Goal: Task Accomplishment & Management: Complete application form

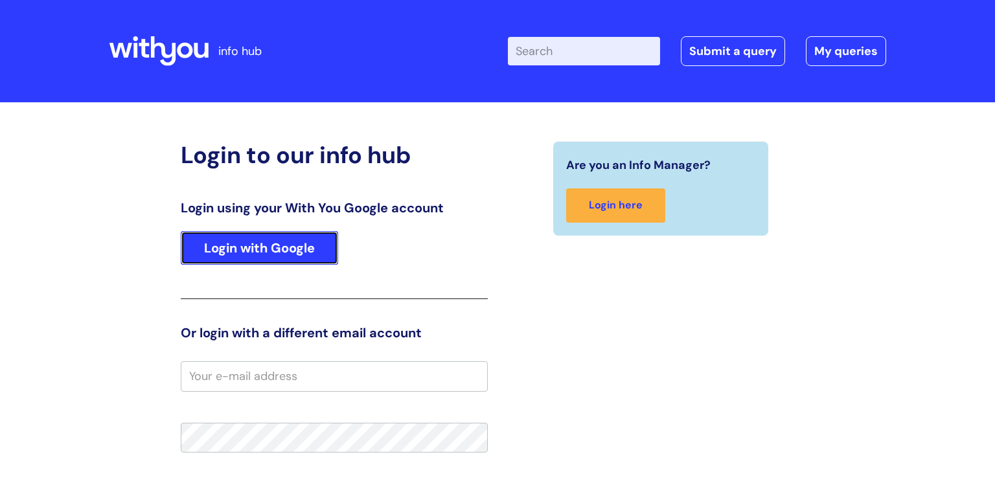
click at [235, 250] on link "Login with Google" at bounding box center [259, 248] width 157 height 34
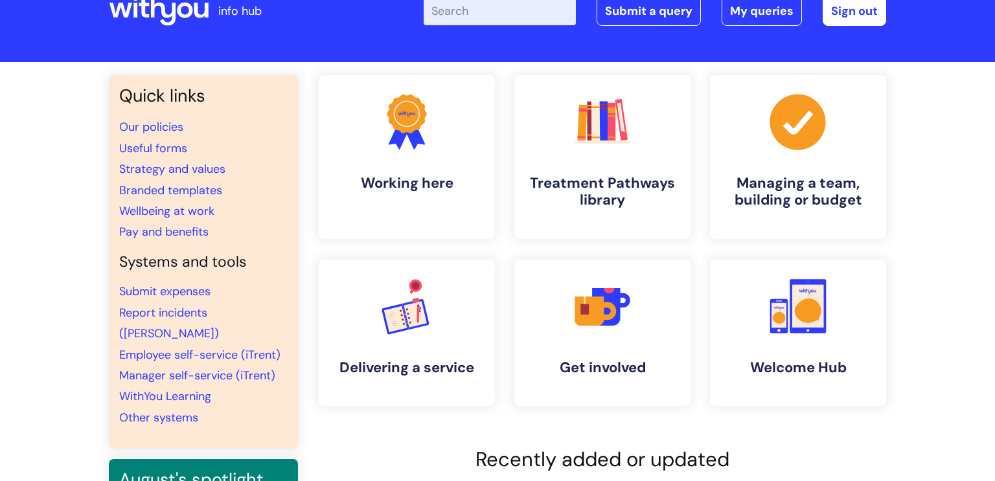
scroll to position [44, 0]
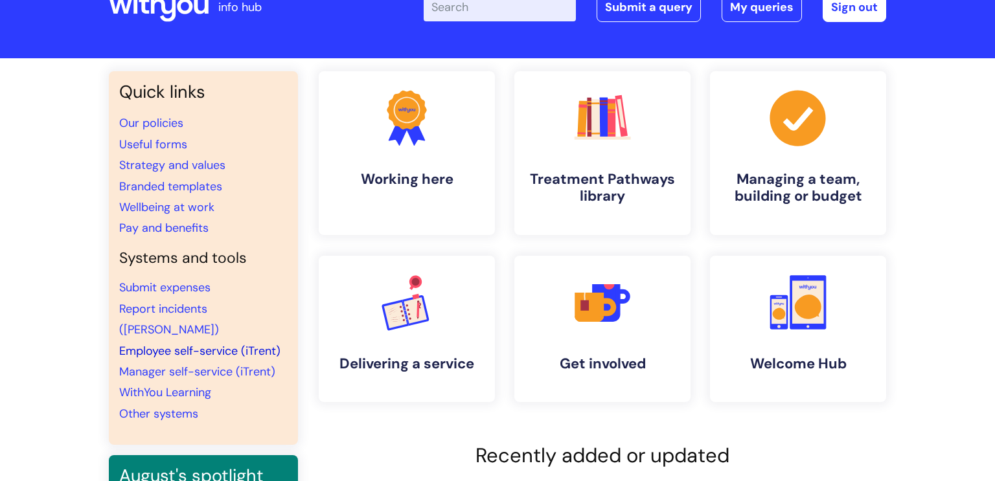
click at [192, 343] on link "Employee self-service (iTrent)" at bounding box center [199, 351] width 161 height 16
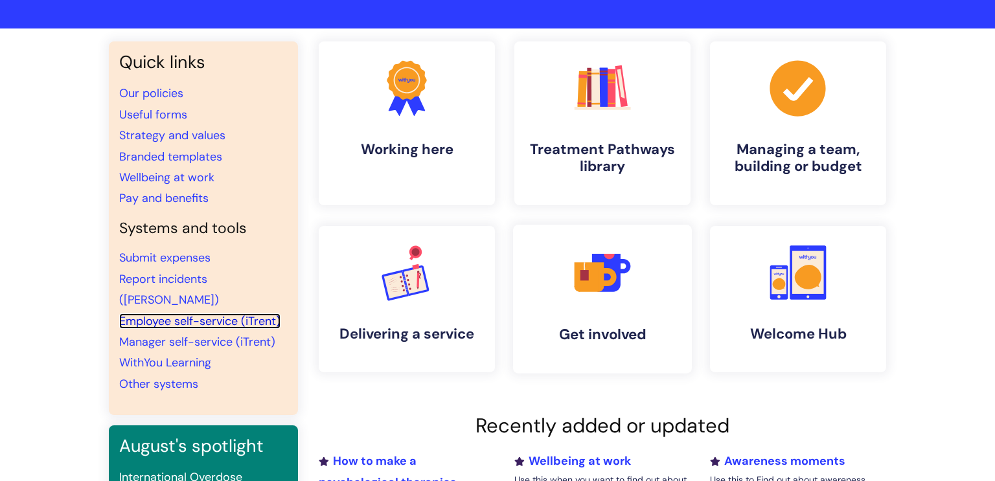
scroll to position [0, 0]
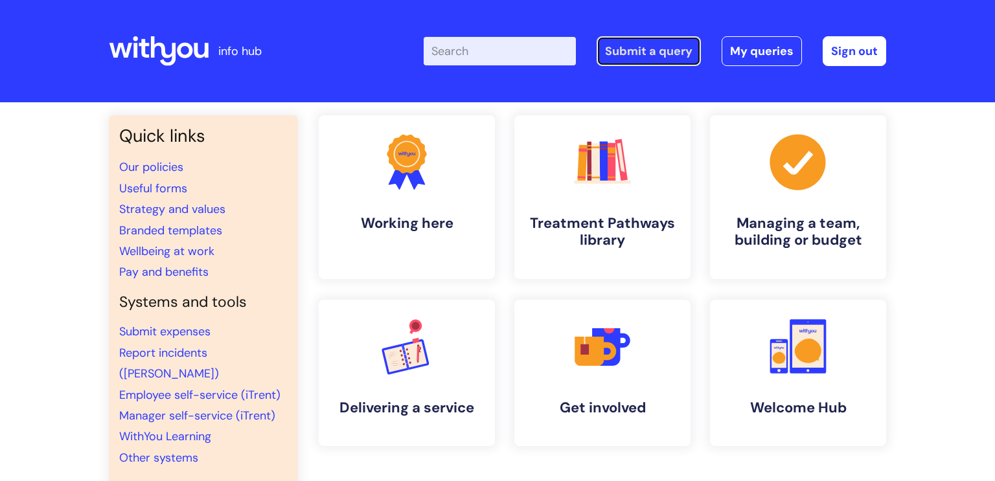
click at [605, 54] on link "Submit a query" at bounding box center [649, 51] width 104 height 30
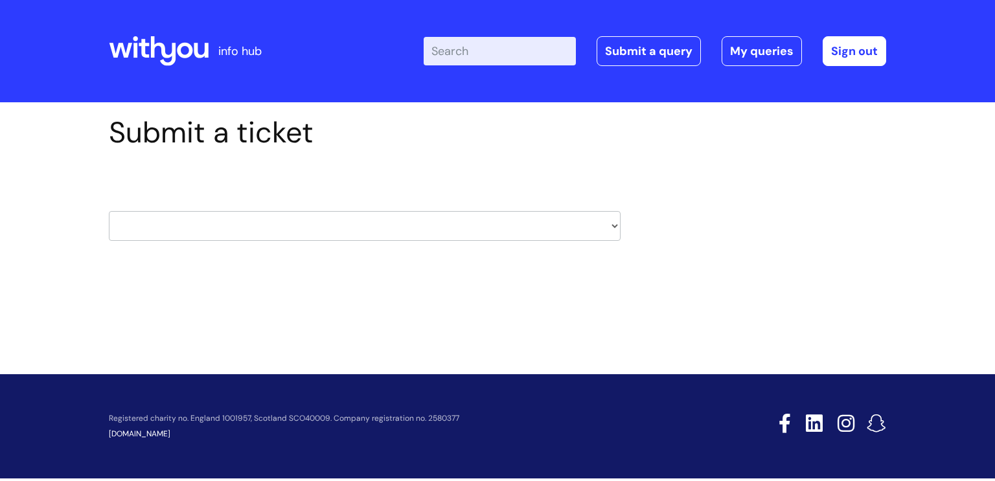
click at [162, 222] on select "HR / People IT and Support Clinical Drug Alerts Finance Accounts Data Support T…" at bounding box center [365, 226] width 512 height 30
select select "it_and_support"
click at [109, 211] on select "HR / People IT and Support Clinical Drug Alerts Finance Accounts Data Support T…" at bounding box center [365, 226] width 512 height 30
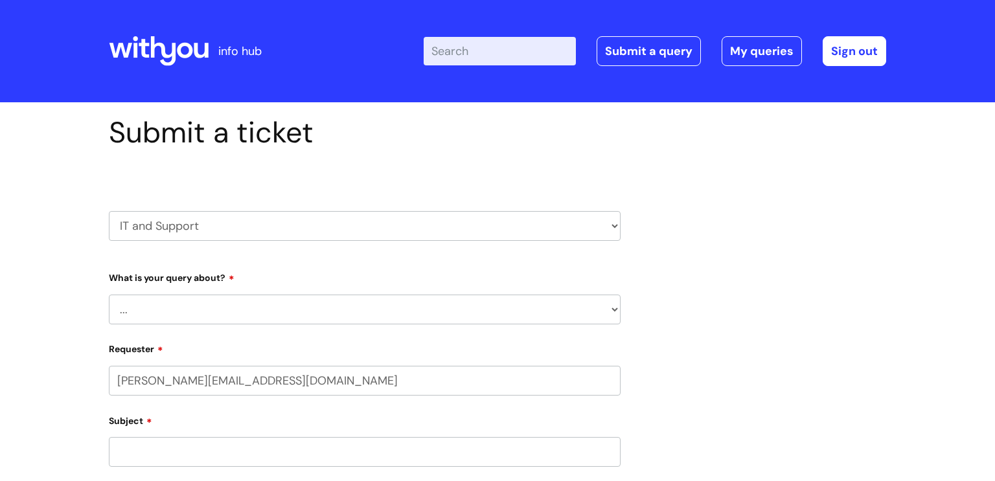
select select "80004157231"
click at [612, 310] on select "... Mobile Phone Reset & MFA Accounts, Starters and Leavers IT Hardware issue I…" at bounding box center [365, 310] width 512 height 30
select select "I need help logging in"
click at [109, 295] on select "... Mobile Phone Reset & MFA Accounts, Starters and Leavers IT Hardware issue I…" at bounding box center [365, 310] width 512 height 30
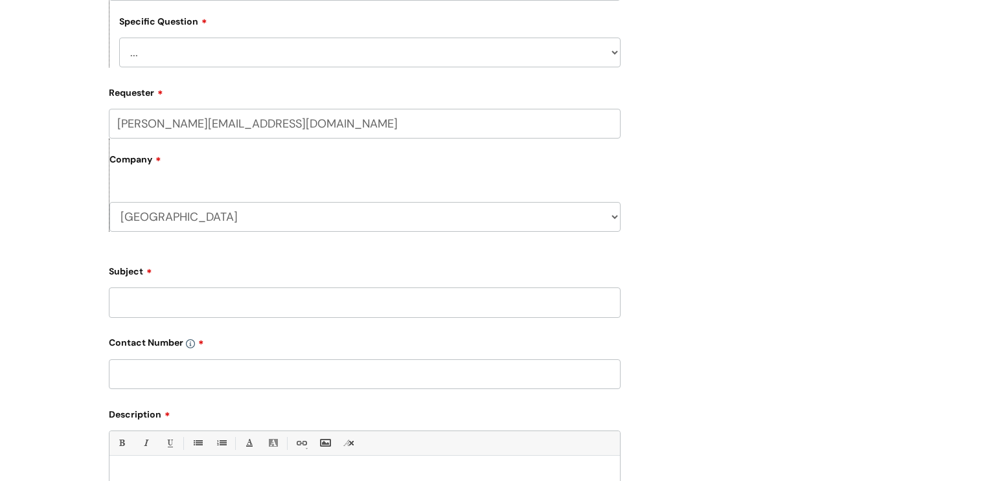
scroll to position [347, 0]
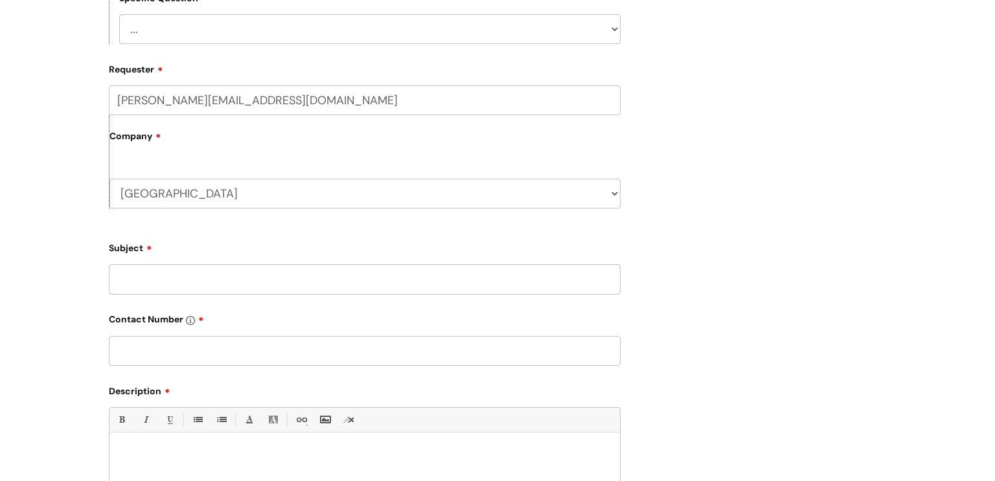
click at [167, 281] on input "Subject" at bounding box center [365, 279] width 512 height 30
type input "I-trent"
click at [175, 353] on input "text" at bounding box center [365, 351] width 512 height 30
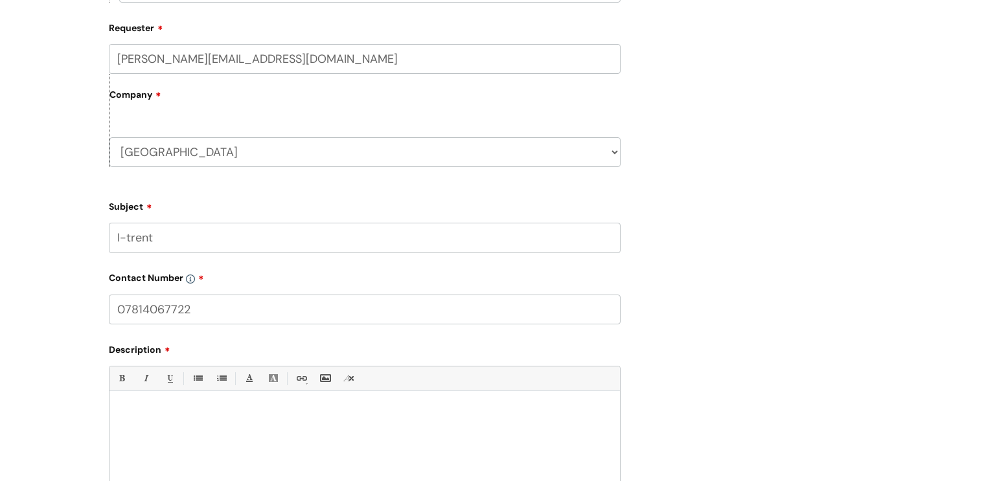
scroll to position [397, 0]
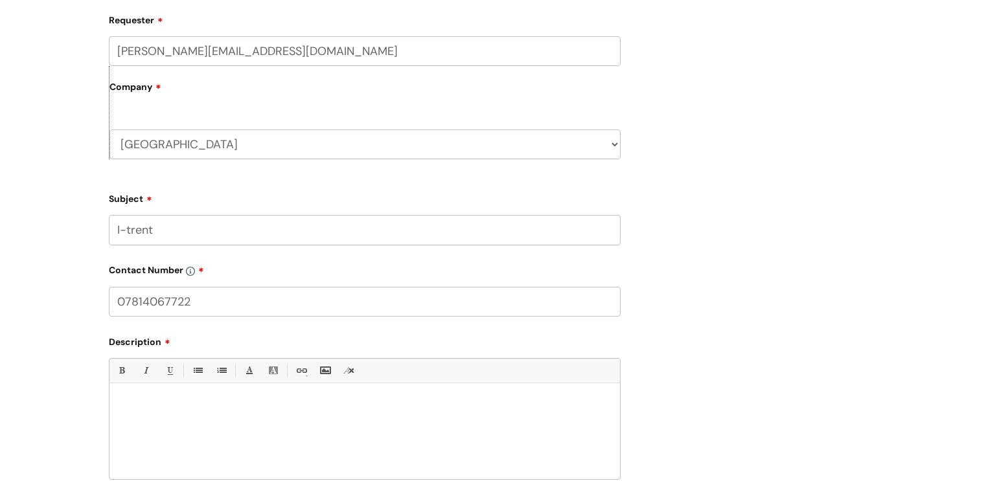
type input "07814067722"
click at [185, 405] on p at bounding box center [364, 406] width 491 height 12
click at [146, 430] on p "I cant llog into Itrent" at bounding box center [364, 429] width 491 height 12
click at [205, 429] on p "I cant log into Itrent" at bounding box center [364, 429] width 491 height 12
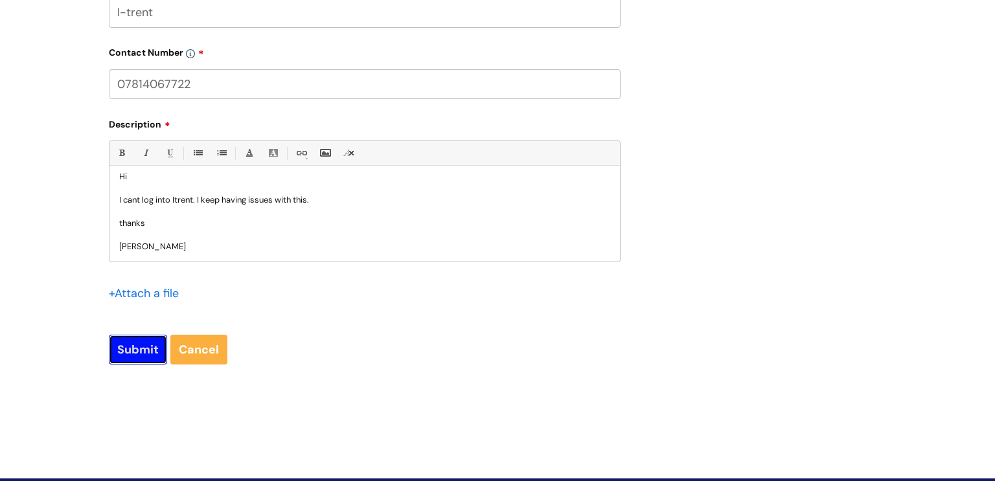
click at [140, 356] on input "Submit" at bounding box center [138, 350] width 58 height 30
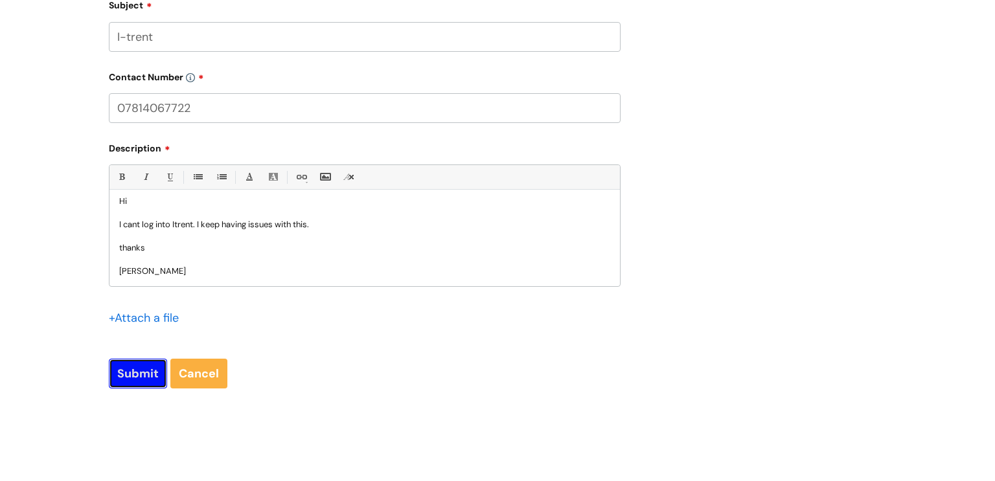
scroll to position [638, 0]
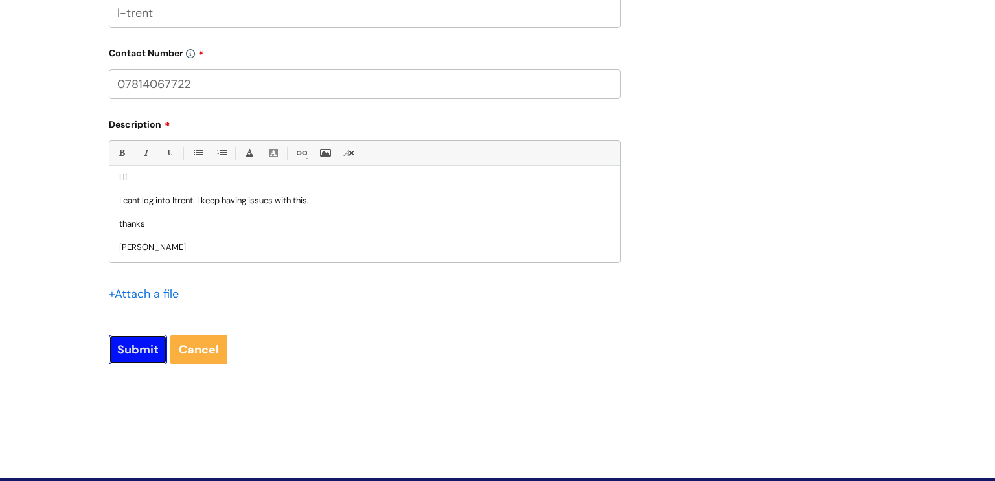
click at [153, 349] on input "Submit" at bounding box center [138, 350] width 58 height 30
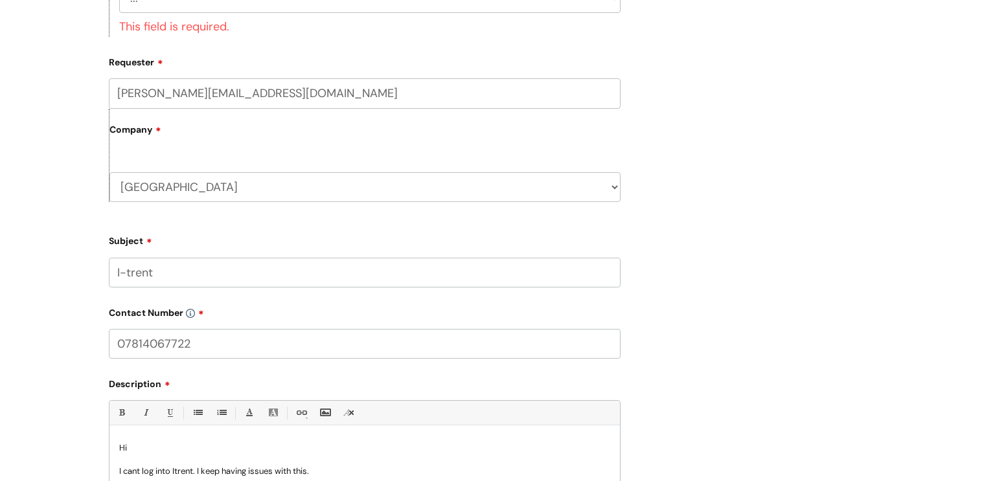
scroll to position [237, 0]
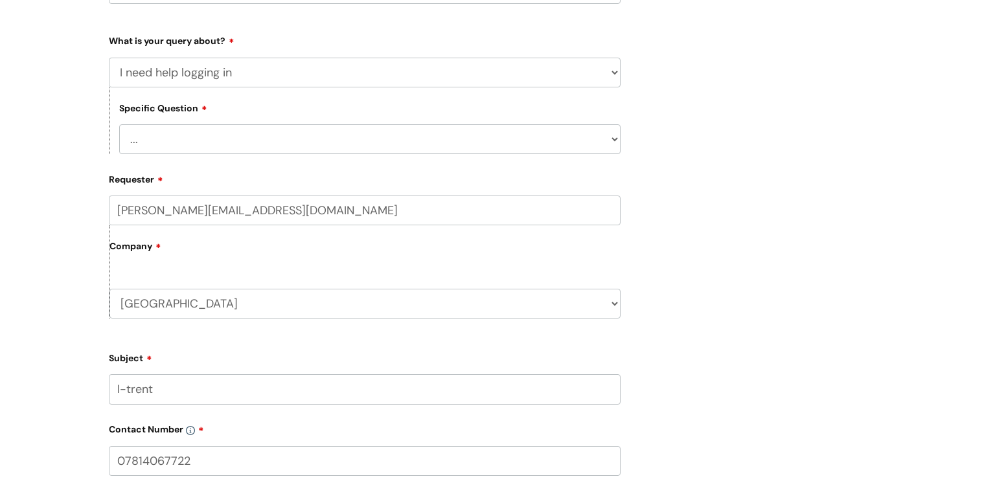
click at [231, 130] on select "... I need help logging into my laptop/chromebook I need access or help logging…" at bounding box center [370, 139] width 502 height 30
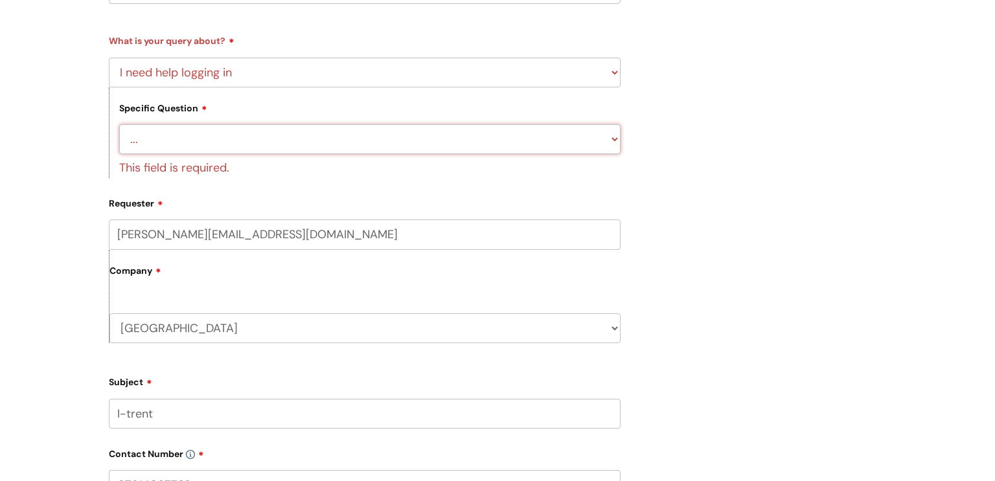
select select "I need access or help logging into a system, including Single Sign On"
click at [119, 124] on select "... I need help logging into my laptop/chromebook I need access or help logging…" at bounding box center [370, 139] width 502 height 30
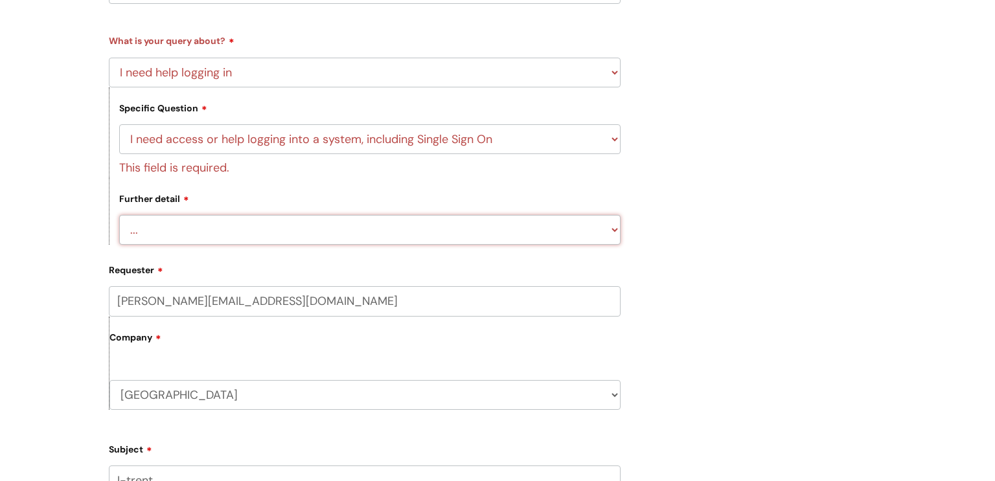
click at [132, 233] on form "Type Of Request ... Accounts (Finance) Alerts! (For clinical team) Data Protect…" at bounding box center [365, 431] width 512 height 803
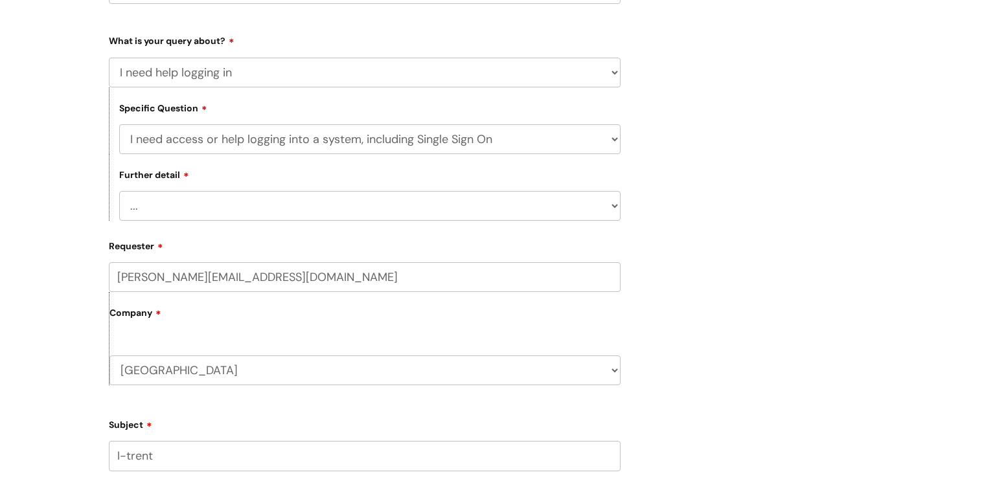
select select "iTrent"
click at [119, 191] on select "... Nebula Halo IT Portal PCMIS Ulysses iTrent CJSM NHS email Summary Care Reco…" at bounding box center [370, 206] width 502 height 30
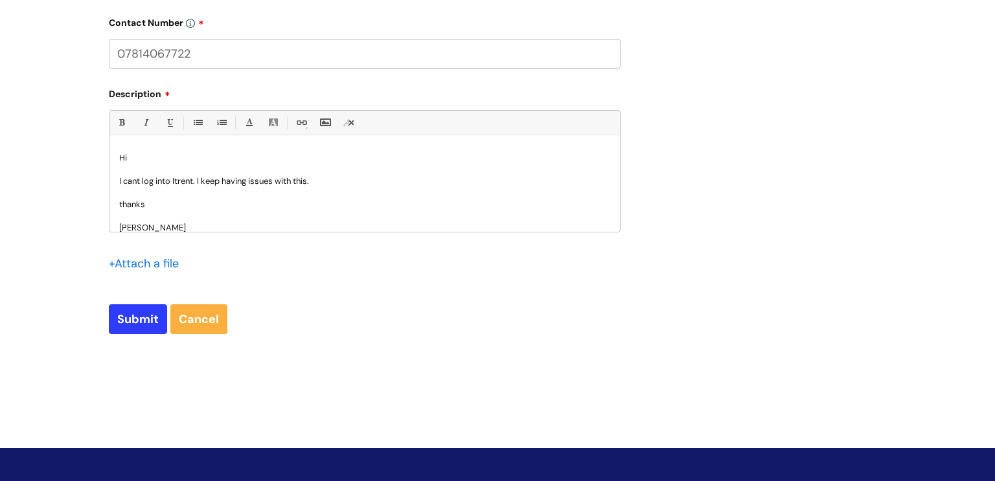
scroll to position [783, 0]
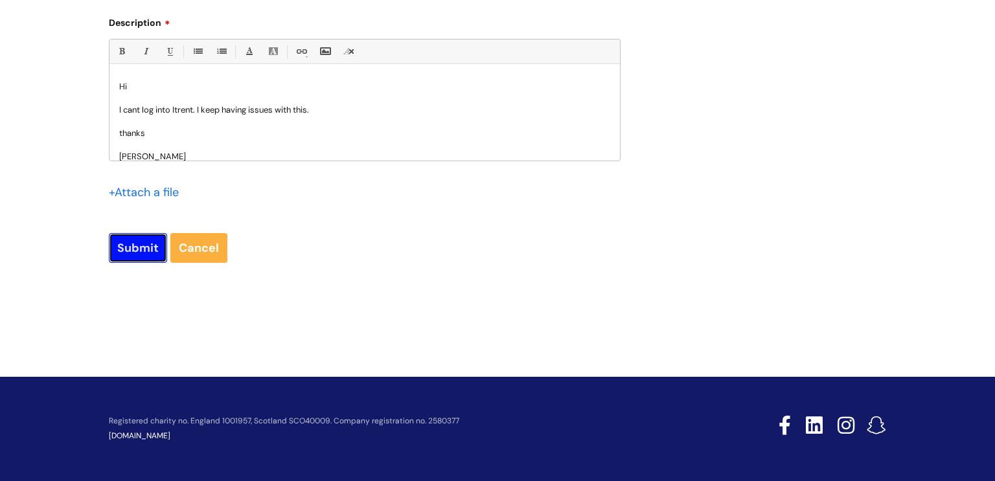
click at [129, 251] on input "Submit" at bounding box center [138, 248] width 58 height 30
type input "Please Wait..."
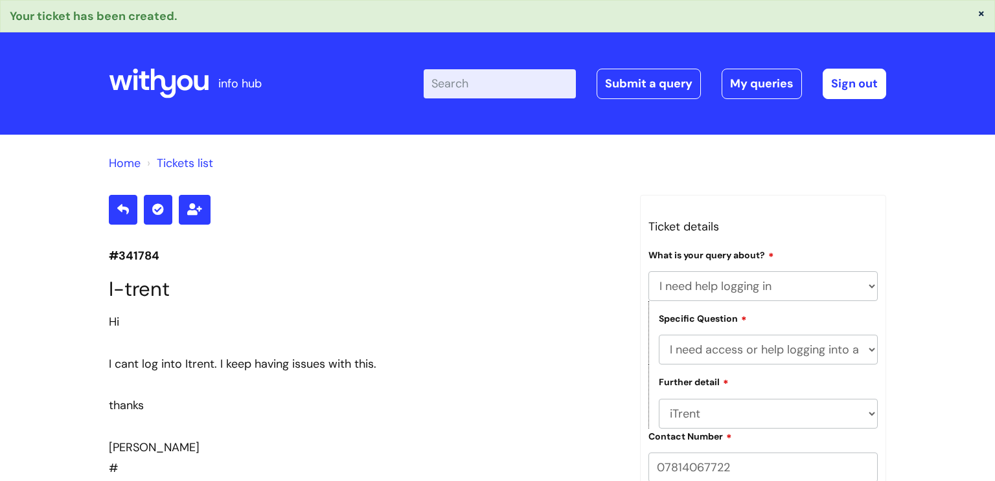
select select "I need help logging in"
select select "I need access or help logging into a system, including Single Sign On"
select select "iTrent"
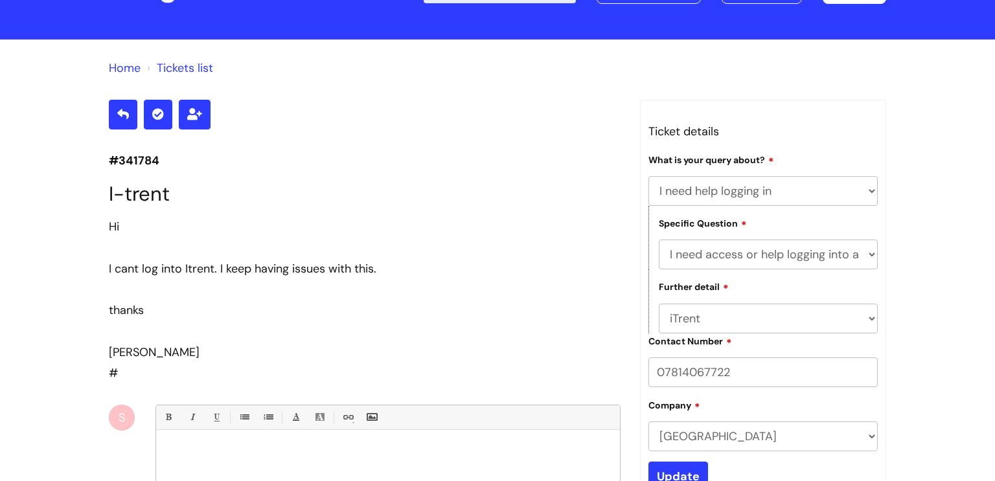
scroll to position [196, 0]
